Goal: Task Accomplishment & Management: Manage account settings

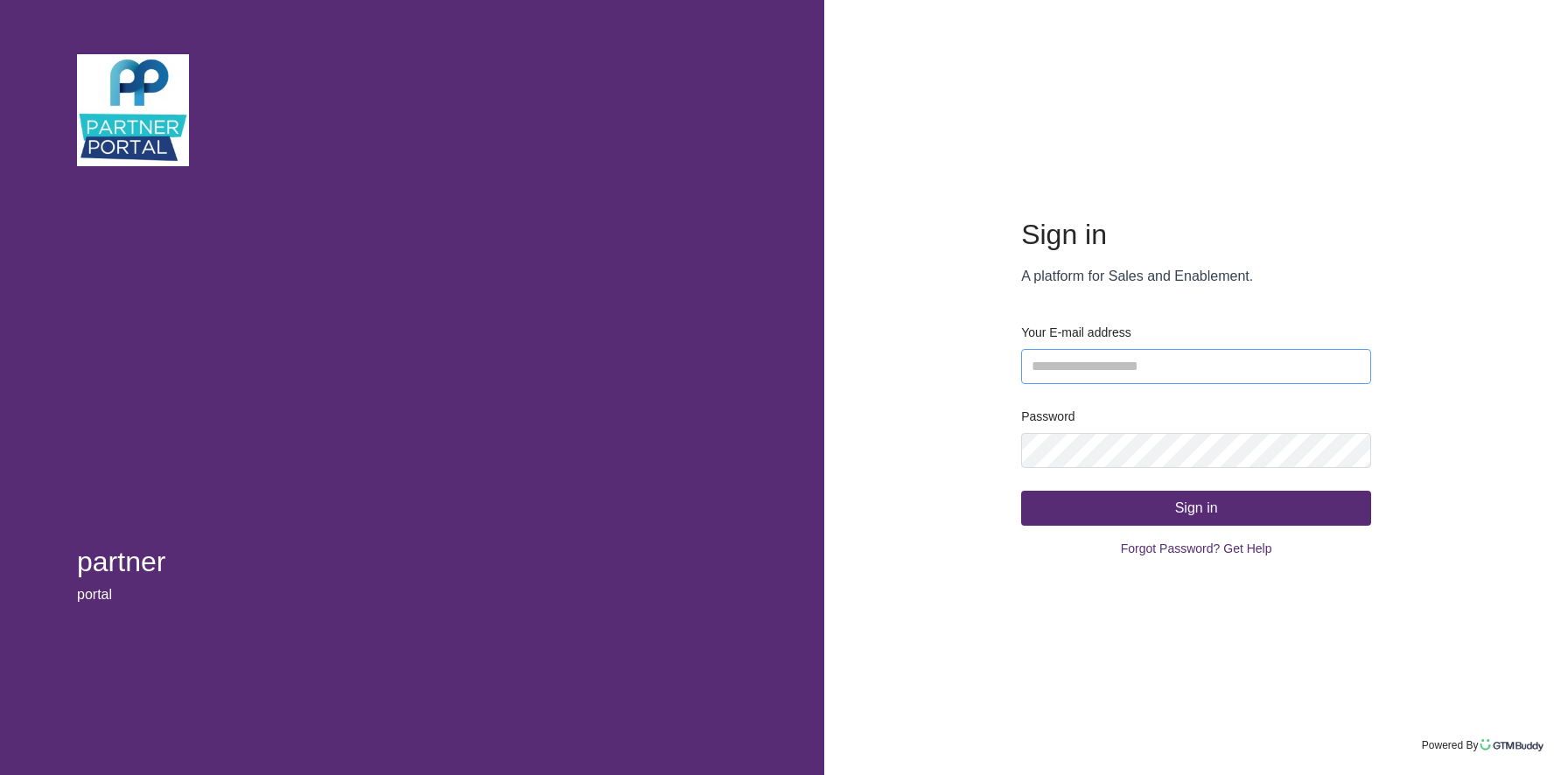
type input "**********"
click at [1118, 510] on button "Sign in" at bounding box center [1196, 507] width 350 height 35
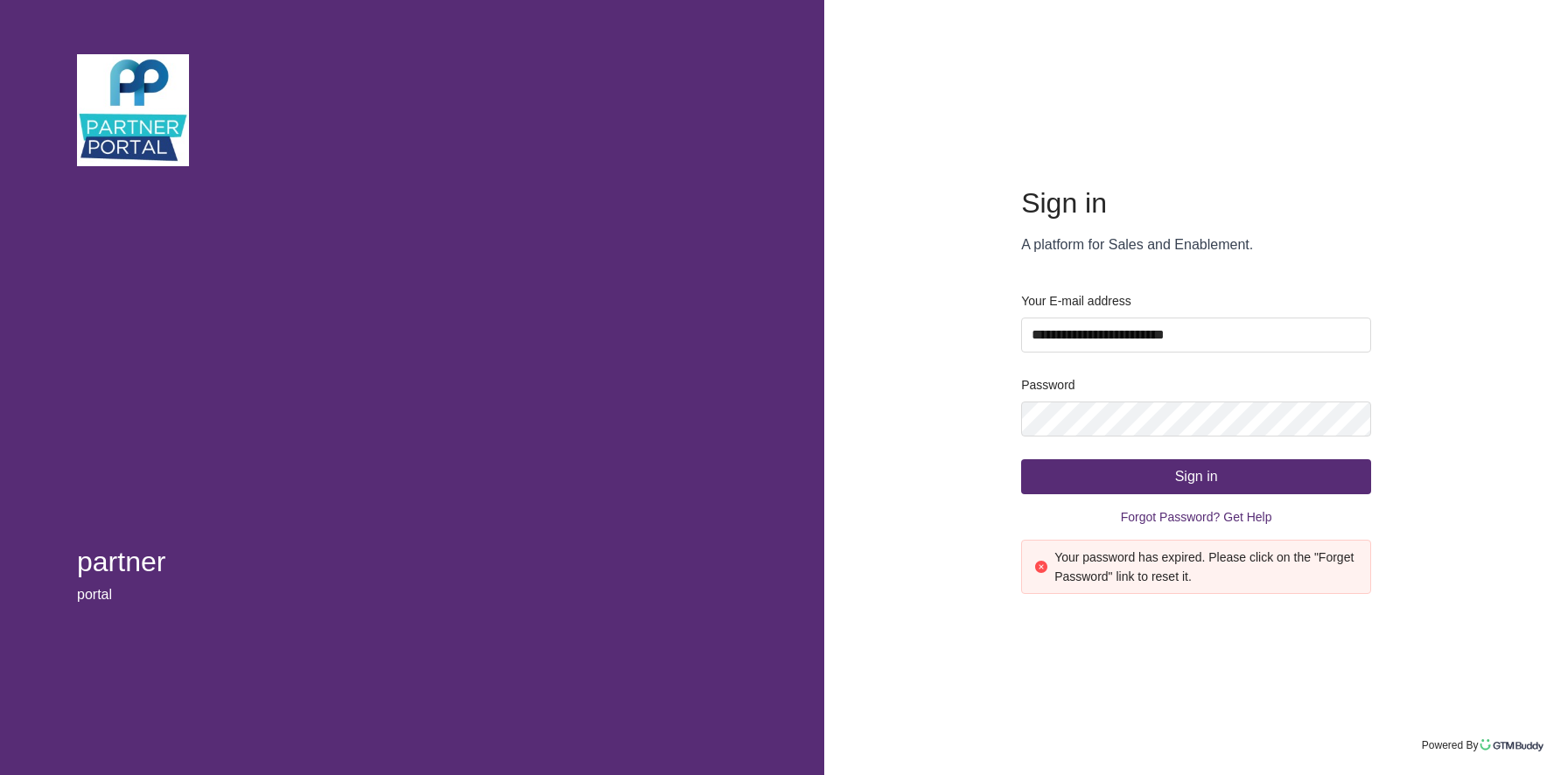
click at [1135, 489] on button "Sign in" at bounding box center [1196, 476] width 350 height 35
